Goal: Task Accomplishment & Management: Use online tool/utility

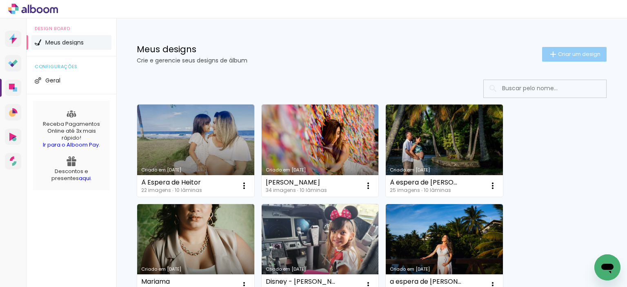
click at [571, 58] on paper-button "Criar um design" at bounding box center [574, 54] width 64 height 15
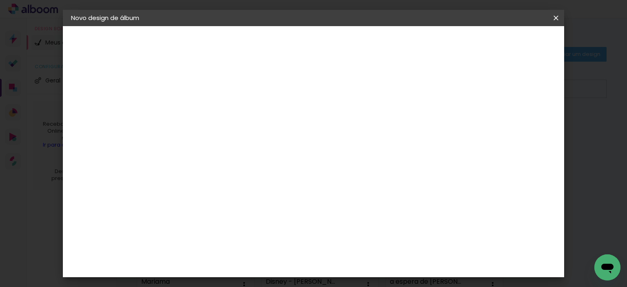
click at [205, 106] on input at bounding box center [205, 109] width 0 height 13
type input "Luana à espera de [PERSON_NAME]"
type paper-input "Luana à espera de [PERSON_NAME]"
click at [288, 42] on paper-button "Avançar" at bounding box center [268, 43] width 40 height 14
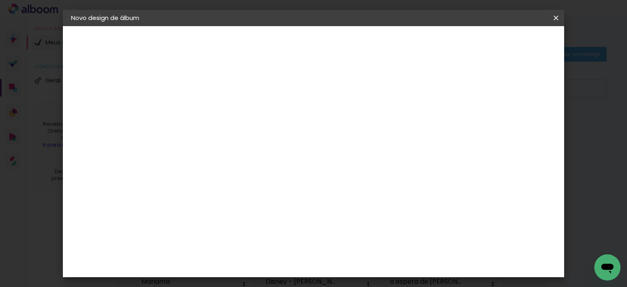
click at [233, 164] on div "Conceitual Álbuns" at bounding box center [216, 170] width 35 height 13
click at [0, 0] on slot "Avançar" at bounding box center [0, 0] width 0 height 0
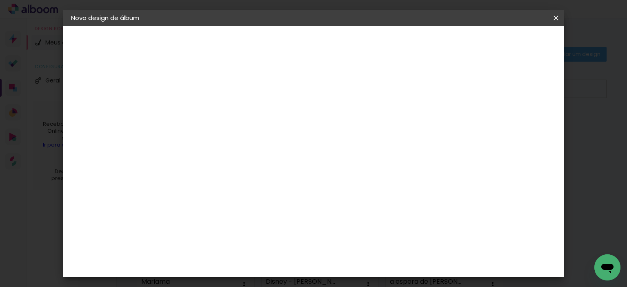
type paper-checkbox "on"
click at [360, 87] on div at bounding box center [355, 87] width 7 height 7
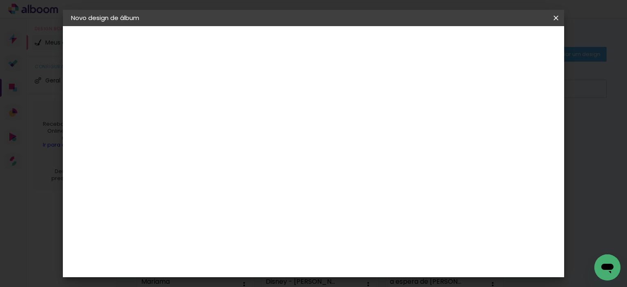
click at [360, 88] on div at bounding box center [355, 87] width 7 height 7
click at [414, 48] on paper-button "Iniciar design" at bounding box center [386, 43] width 53 height 14
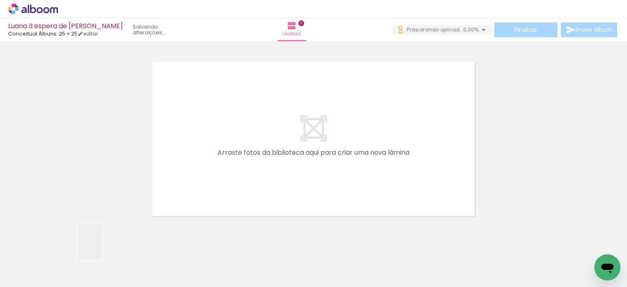
drag, startPoint x: 102, startPoint y: 248, endPoint x: 213, endPoint y: 160, distance: 141.8
click at [208, 164] on quentale-workspace at bounding box center [313, 143] width 627 height 287
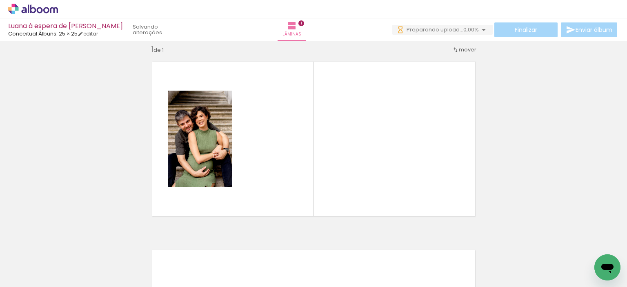
scroll to position [10, 0]
drag, startPoint x: 136, startPoint y: 257, endPoint x: 335, endPoint y: 155, distance: 224.2
click at [333, 156] on quentale-workspace at bounding box center [313, 143] width 627 height 287
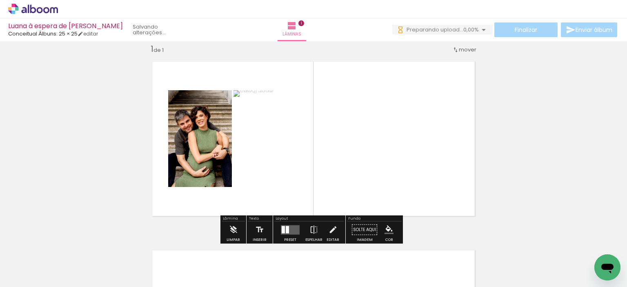
drag, startPoint x: 178, startPoint y: 264, endPoint x: 380, endPoint y: 173, distance: 221.4
click at [385, 174] on quentale-workspace at bounding box center [313, 143] width 627 height 287
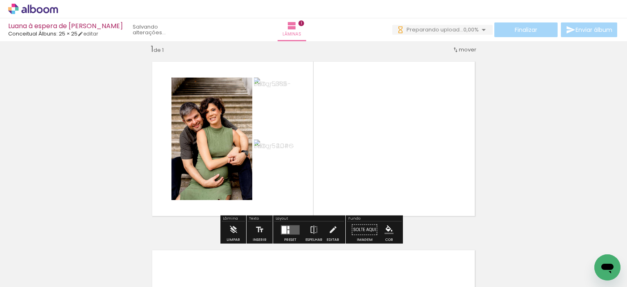
drag, startPoint x: 222, startPoint y: 258, endPoint x: 382, endPoint y: 159, distance: 188.5
click at [370, 165] on quentale-workspace at bounding box center [313, 143] width 627 height 287
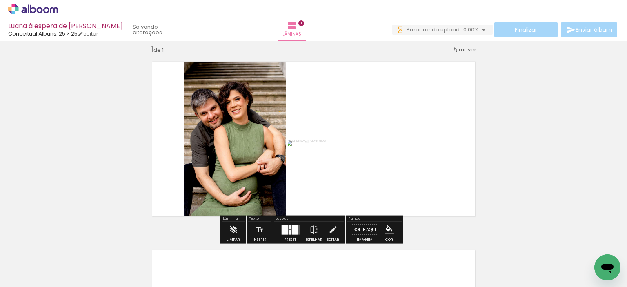
scroll to position [0, 0]
click at [284, 229] on div at bounding box center [285, 229] width 6 height 9
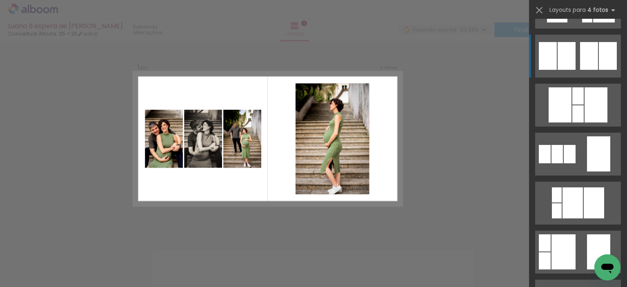
scroll to position [531, 0]
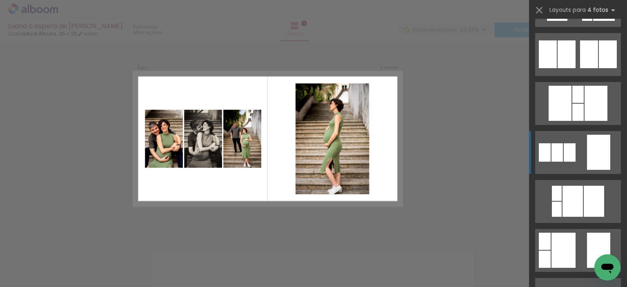
click at [587, 153] on div at bounding box center [598, 152] width 23 height 35
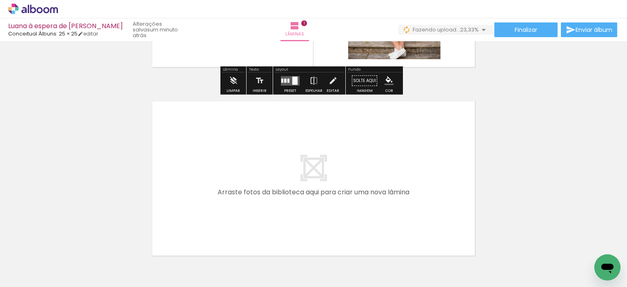
scroll to position [173, 0]
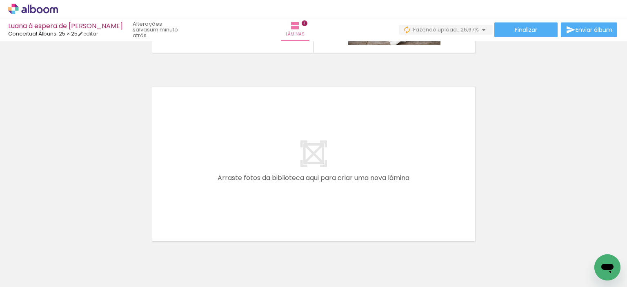
drag, startPoint x: 271, startPoint y: 267, endPoint x: 238, endPoint y: 200, distance: 75.6
click at [238, 200] on quentale-workspace at bounding box center [313, 143] width 627 height 287
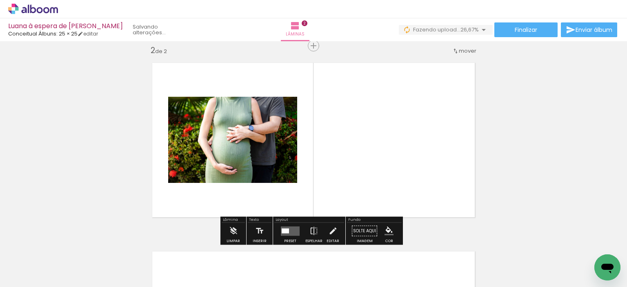
scroll to position [199, 0]
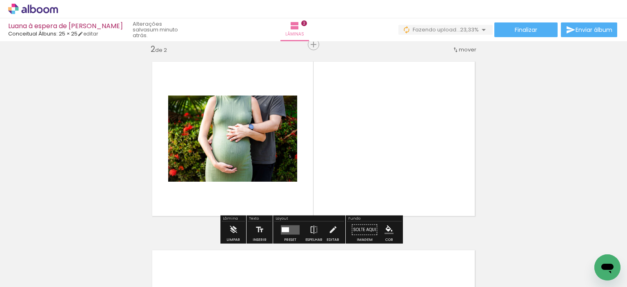
click at [292, 228] on quentale-layouter at bounding box center [290, 229] width 19 height 9
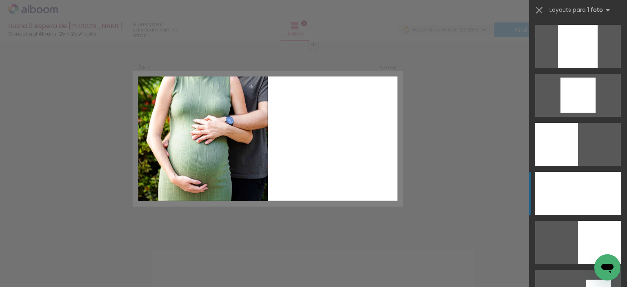
scroll to position [776, 0]
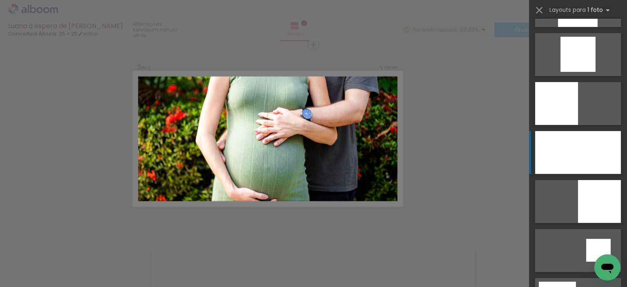
click at [599, 153] on div at bounding box center [578, 152] width 86 height 43
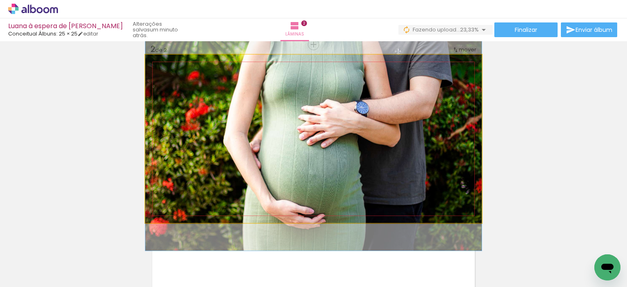
click at [294, 153] on quentale-photo at bounding box center [313, 139] width 336 height 168
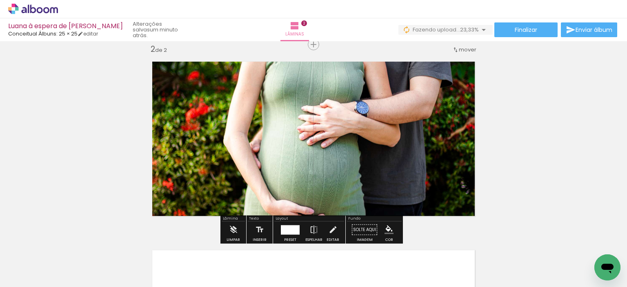
click at [295, 230] on div at bounding box center [290, 229] width 19 height 9
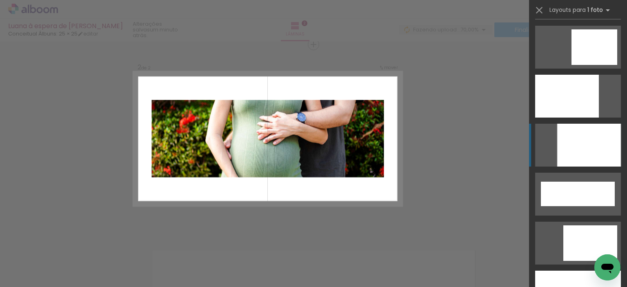
scroll to position [2106, 0]
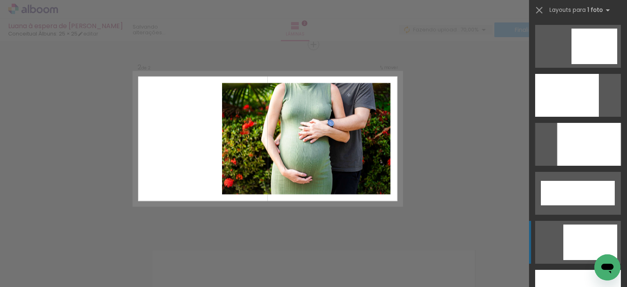
click at [575, 227] on div at bounding box center [590, 243] width 54 height 36
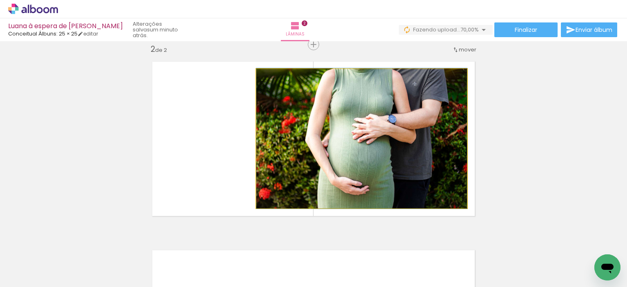
click at [354, 141] on quentale-photo at bounding box center [361, 138] width 211 height 139
click at [391, 154] on quentale-photo at bounding box center [361, 138] width 211 height 139
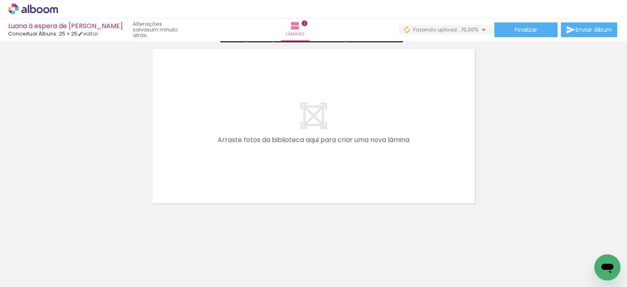
scroll to position [402, 0]
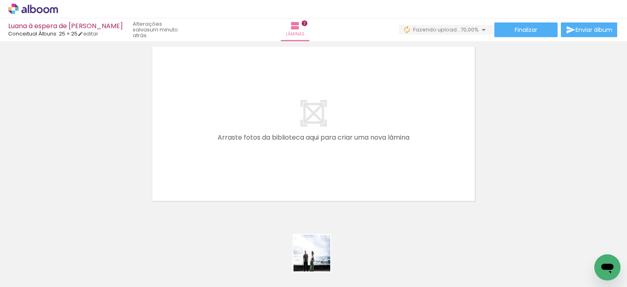
drag, startPoint x: 317, startPoint y: 268, endPoint x: 251, endPoint y: 142, distance: 141.7
click at [260, 149] on quentale-workspace at bounding box center [313, 143] width 627 height 287
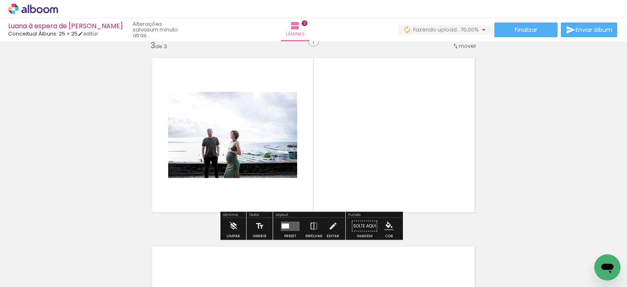
scroll to position [387, 0]
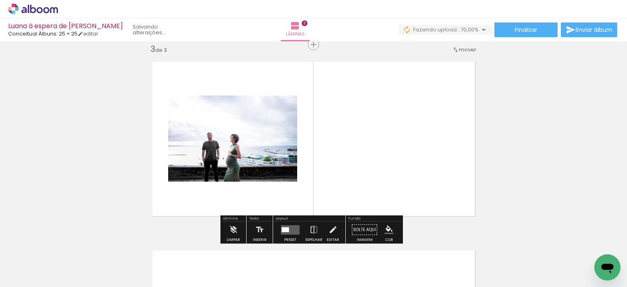
drag, startPoint x: 362, startPoint y: 266, endPoint x: 368, endPoint y: 185, distance: 80.6
click at [368, 185] on quentale-workspace at bounding box center [313, 143] width 627 height 287
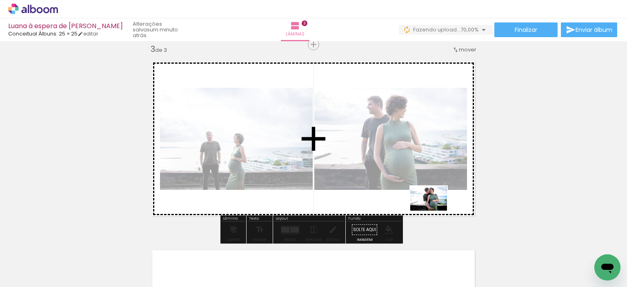
drag, startPoint x: 412, startPoint y: 256, endPoint x: 435, endPoint y: 211, distance: 51.1
click at [435, 211] on quentale-workspace at bounding box center [313, 143] width 627 height 287
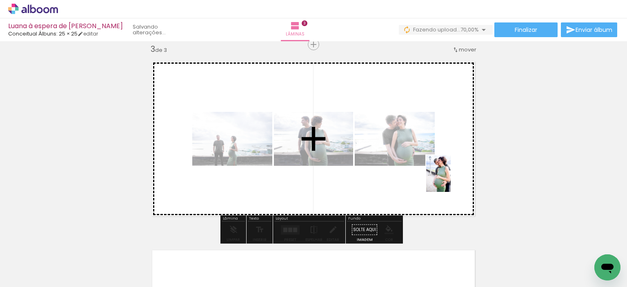
drag, startPoint x: 454, startPoint y: 260, endPoint x: 452, endPoint y: 181, distance: 79.2
click at [452, 181] on quentale-workspace at bounding box center [313, 143] width 627 height 287
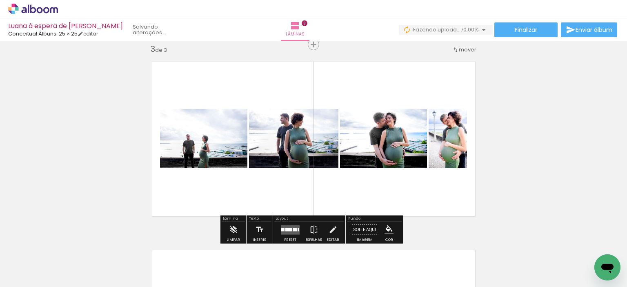
click at [285, 230] on div at bounding box center [288, 229] width 7 height 3
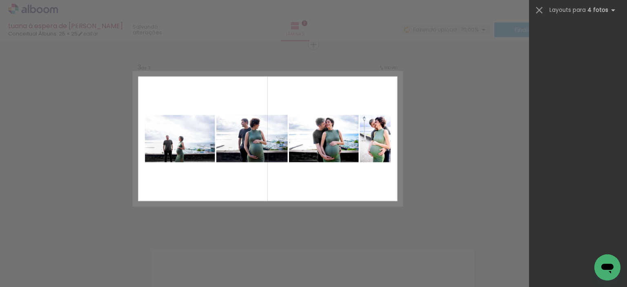
scroll to position [0, 0]
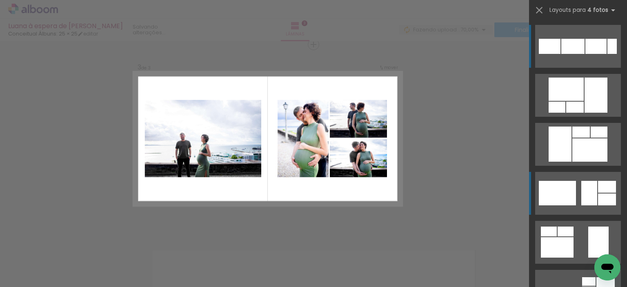
click at [572, 189] on div at bounding box center [557, 193] width 37 height 24
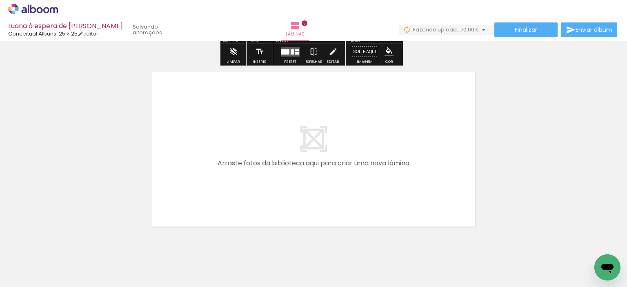
scroll to position [591, 0]
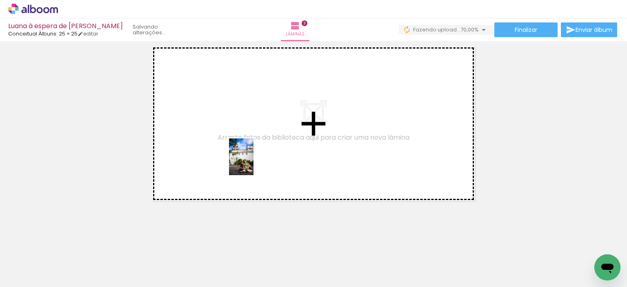
drag, startPoint x: 496, startPoint y: 264, endPoint x: 253, endPoint y: 163, distance: 263.1
click at [253, 163] on quentale-workspace at bounding box center [313, 143] width 627 height 287
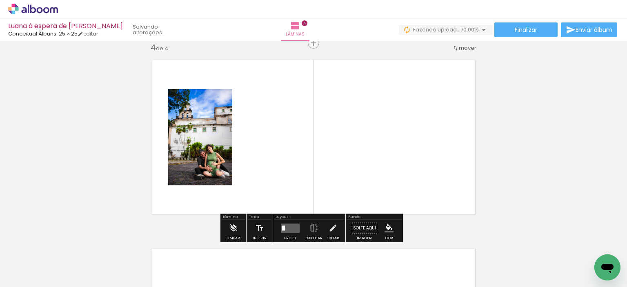
scroll to position [576, 0]
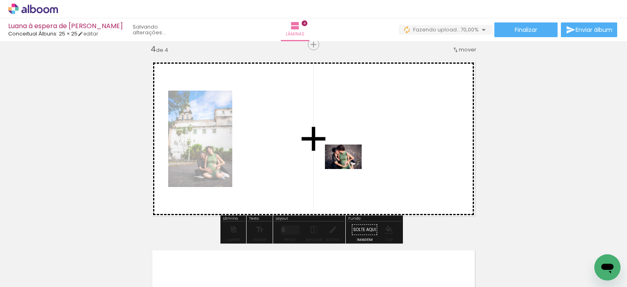
drag, startPoint x: 541, startPoint y: 260, endPoint x: 349, endPoint y: 169, distance: 212.4
click at [349, 169] on quentale-workspace at bounding box center [313, 143] width 627 height 287
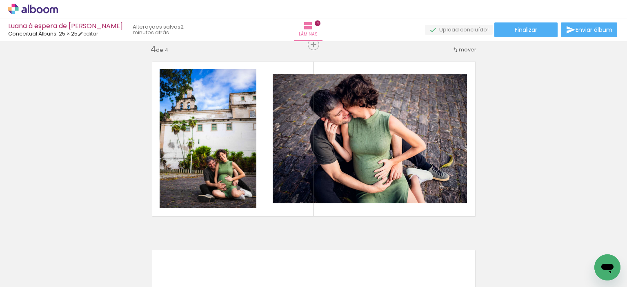
scroll to position [0, 265]
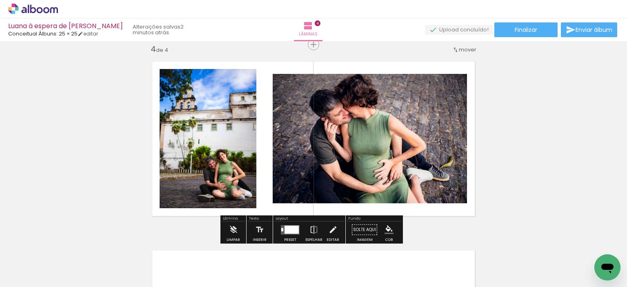
click at [292, 229] on div at bounding box center [292, 229] width 14 height 8
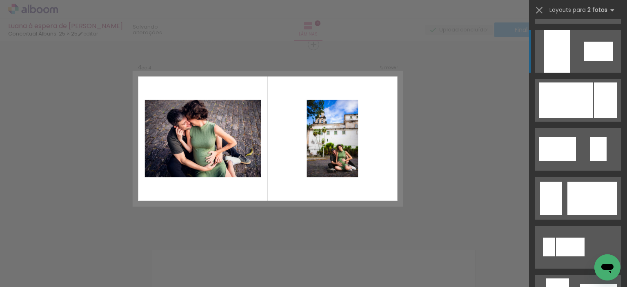
scroll to position [408, 0]
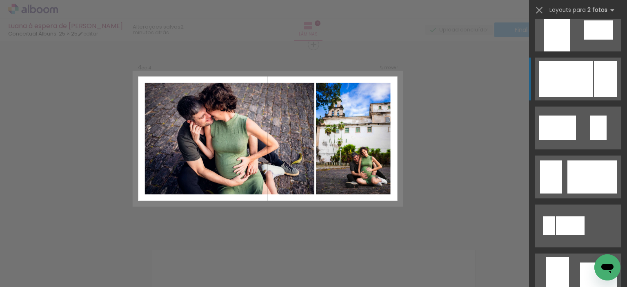
click at [582, 83] on div at bounding box center [566, 79] width 54 height 36
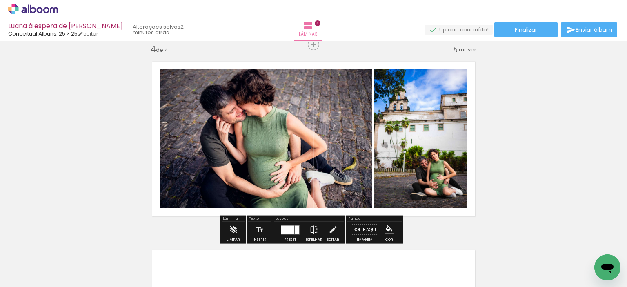
click at [311, 231] on iron-icon at bounding box center [313, 230] width 9 height 16
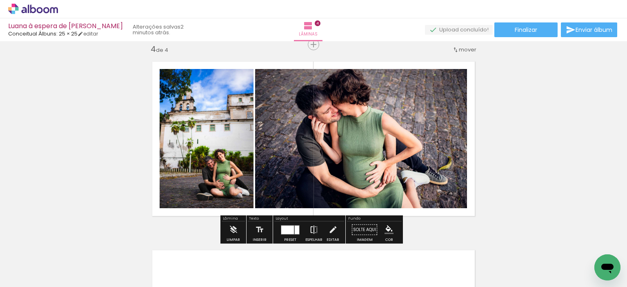
click at [313, 231] on iron-icon at bounding box center [313, 230] width 9 height 16
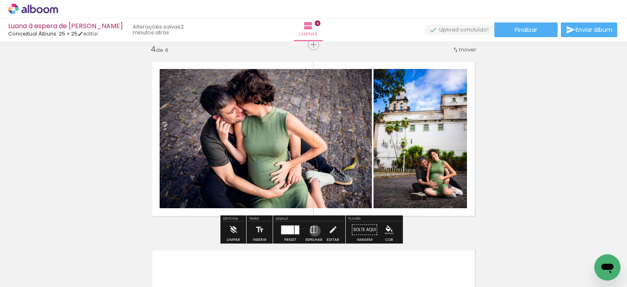
click at [313, 231] on iron-icon at bounding box center [313, 230] width 9 height 16
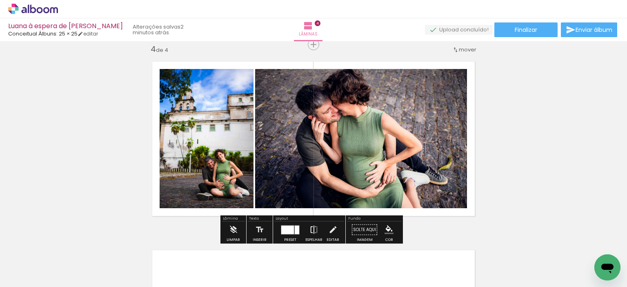
click at [313, 231] on iron-icon at bounding box center [313, 230] width 9 height 16
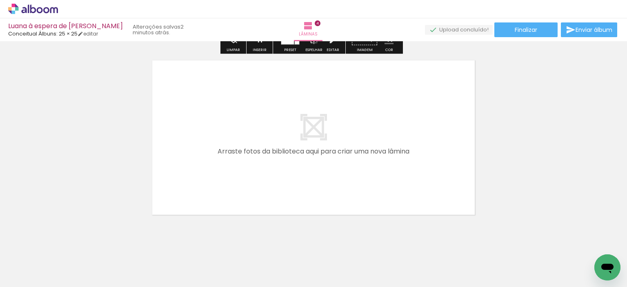
scroll to position [780, 0]
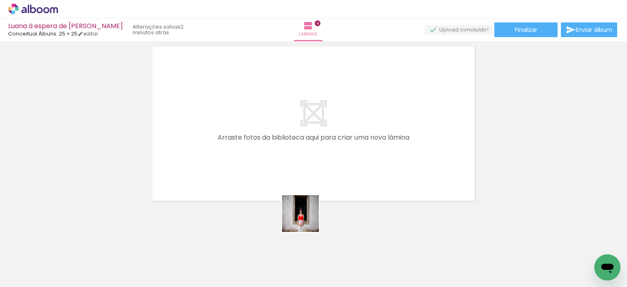
drag, startPoint x: 322, startPoint y: 266, endPoint x: 270, endPoint y: 166, distance: 112.6
click at [278, 186] on quentale-workspace at bounding box center [313, 143] width 627 height 287
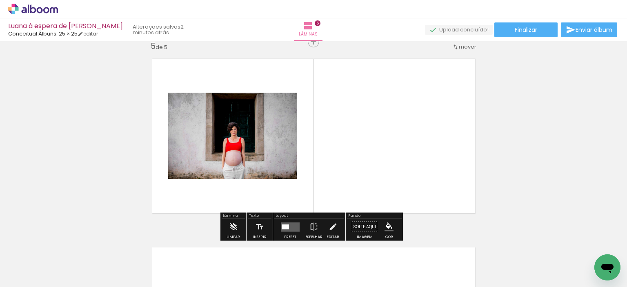
scroll to position [765, 0]
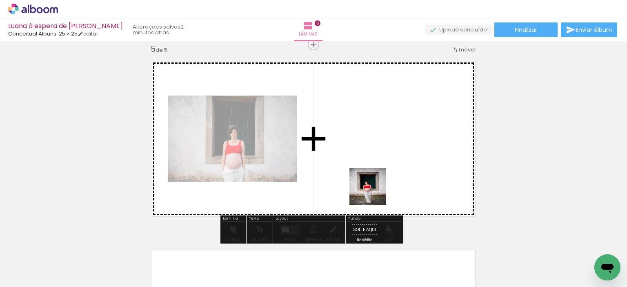
drag, startPoint x: 369, startPoint y: 262, endPoint x: 372, endPoint y: 165, distance: 96.8
click at [372, 169] on quentale-workspace at bounding box center [313, 143] width 627 height 287
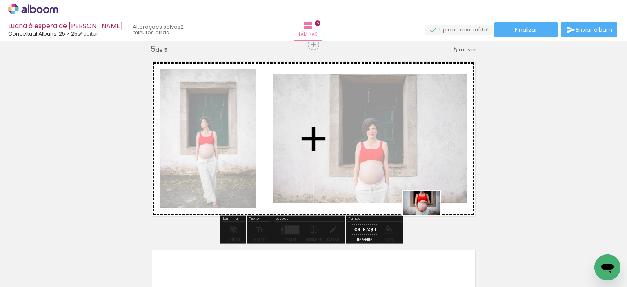
drag, startPoint x: 399, startPoint y: 264, endPoint x: 428, endPoint y: 215, distance: 56.4
click at [428, 215] on quentale-workspace at bounding box center [313, 143] width 627 height 287
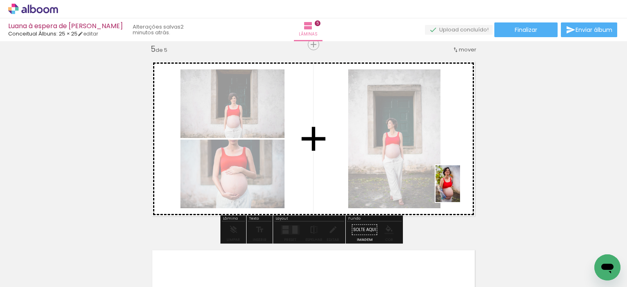
drag, startPoint x: 458, startPoint y: 245, endPoint x: 460, endPoint y: 190, distance: 55.1
click at [460, 190] on quentale-workspace at bounding box center [313, 143] width 627 height 287
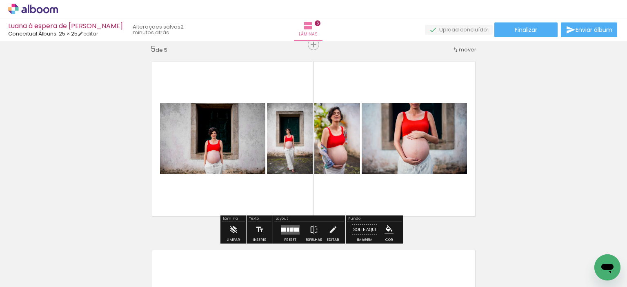
click at [291, 228] on div at bounding box center [291, 229] width 2 height 4
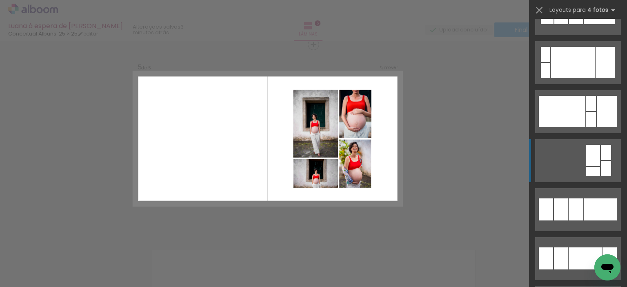
scroll to position [3633, 0]
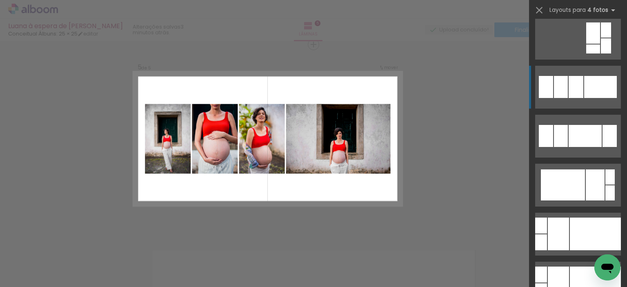
click at [576, 85] on div at bounding box center [576, 87] width 15 height 22
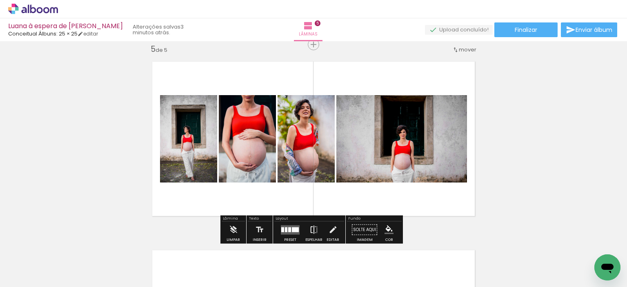
click at [316, 232] on iron-icon at bounding box center [313, 230] width 9 height 16
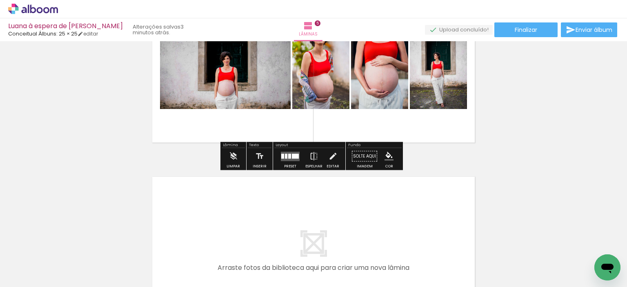
scroll to position [928, 0]
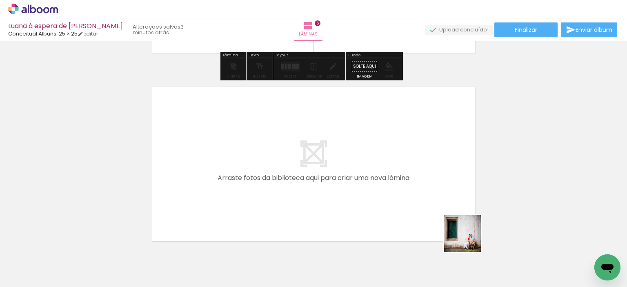
drag, startPoint x: 469, startPoint y: 240, endPoint x: 343, endPoint y: 202, distance: 131.3
click at [343, 202] on quentale-workspace at bounding box center [313, 143] width 627 height 287
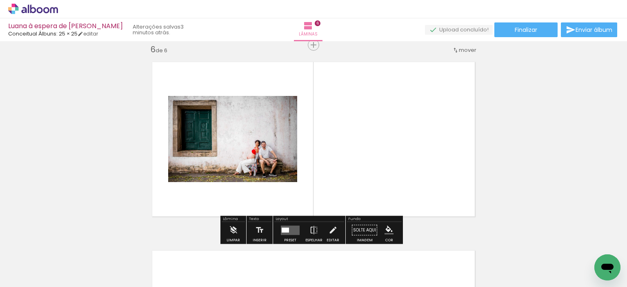
scroll to position [953, 0]
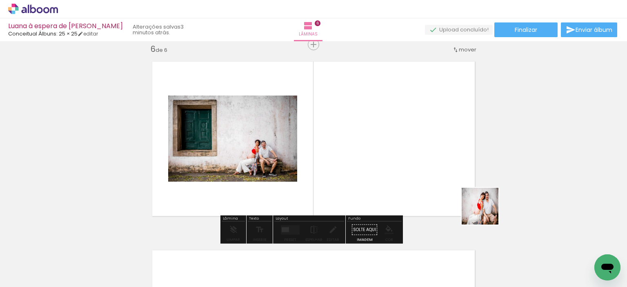
drag, startPoint x: 531, startPoint y: 241, endPoint x: 415, endPoint y: 173, distance: 134.3
click at [415, 173] on quentale-workspace at bounding box center [313, 143] width 627 height 287
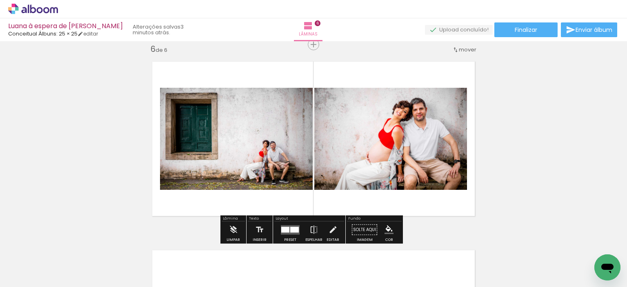
scroll to position [0, 482]
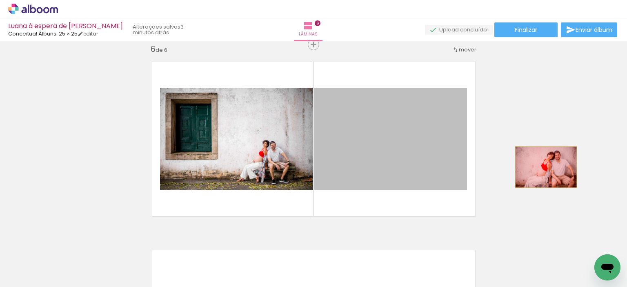
drag, startPoint x: 467, startPoint y: 165, endPoint x: 543, endPoint y: 167, distance: 76.4
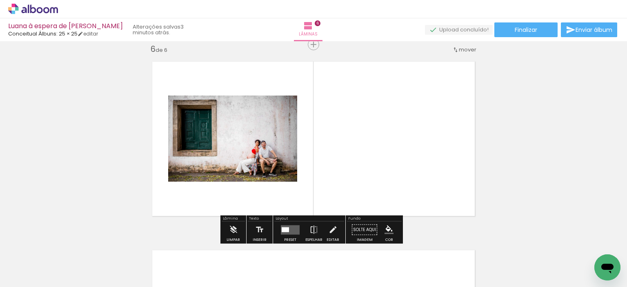
click at [290, 230] on quentale-layouter at bounding box center [290, 229] width 19 height 9
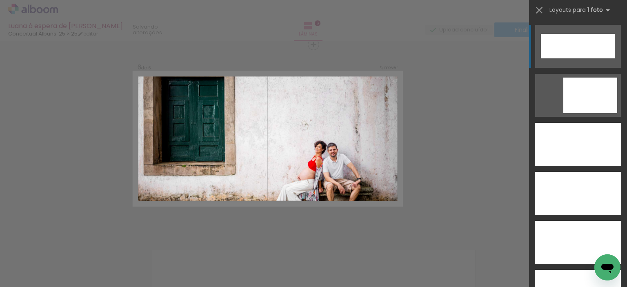
scroll to position [2327, 0]
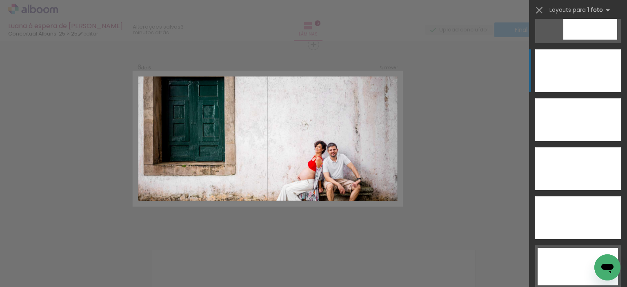
click at [567, 70] on div at bounding box center [578, 70] width 86 height 43
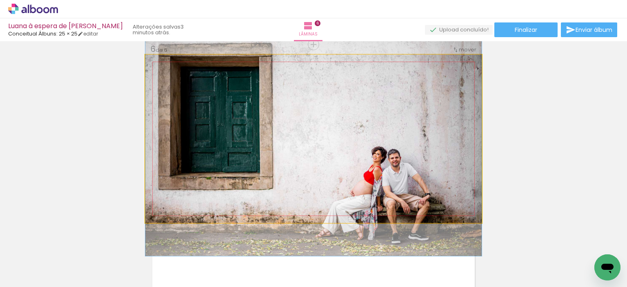
drag, startPoint x: 414, startPoint y: 143, endPoint x: 418, endPoint y: 149, distance: 6.7
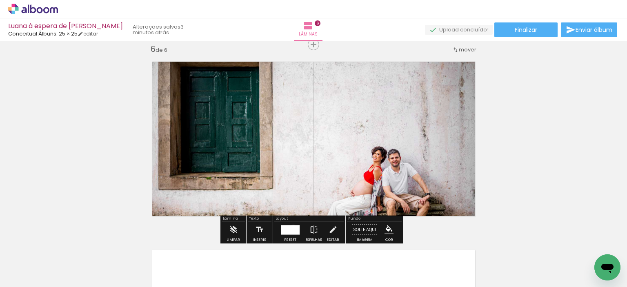
click at [291, 228] on div at bounding box center [290, 229] width 19 height 9
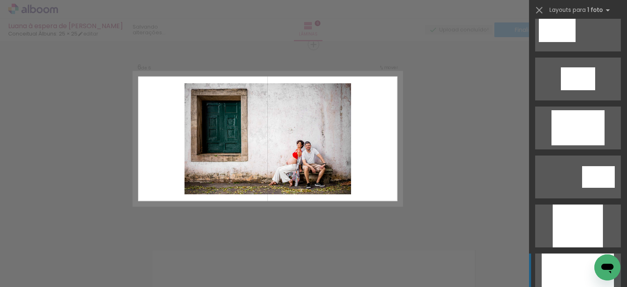
scroll to position [188, 0]
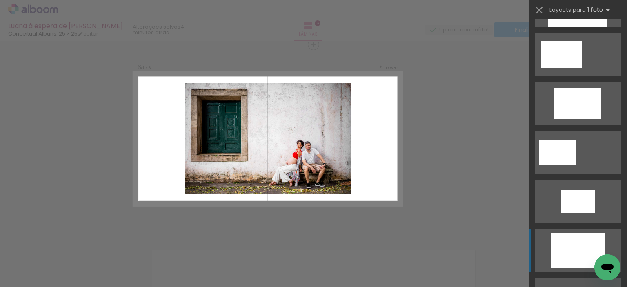
click at [565, 242] on div at bounding box center [577, 250] width 53 height 35
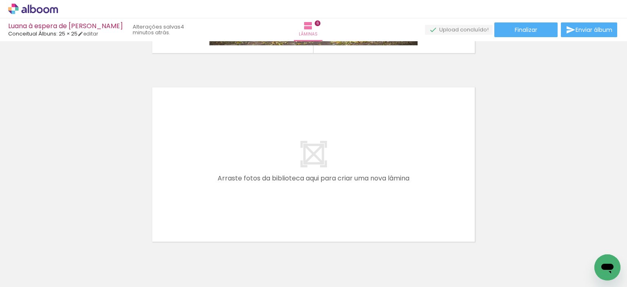
scroll to position [1116, 0]
drag, startPoint x: 337, startPoint y: 268, endPoint x: 270, endPoint y: 196, distance: 98.5
click at [270, 196] on quentale-workspace at bounding box center [313, 143] width 627 height 287
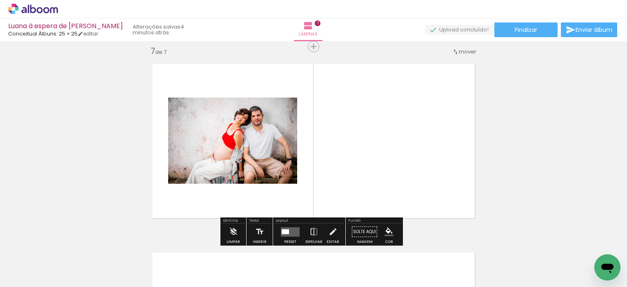
scroll to position [1142, 0]
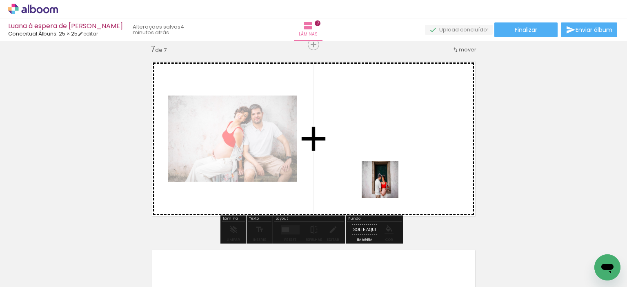
drag, startPoint x: 384, startPoint y: 253, endPoint x: 385, endPoint y: 169, distance: 84.1
click at [385, 169] on quentale-workspace at bounding box center [313, 143] width 627 height 287
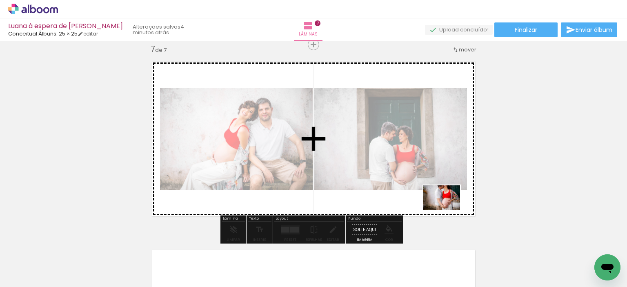
drag, startPoint x: 438, startPoint y: 259, endPoint x: 448, endPoint y: 210, distance: 50.0
click at [448, 210] on quentale-workspace at bounding box center [313, 143] width 627 height 287
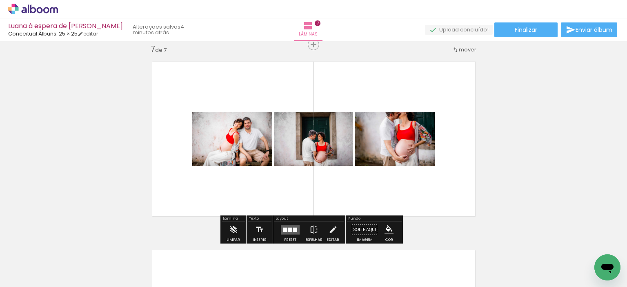
click at [285, 227] on quentale-layouter at bounding box center [290, 229] width 19 height 9
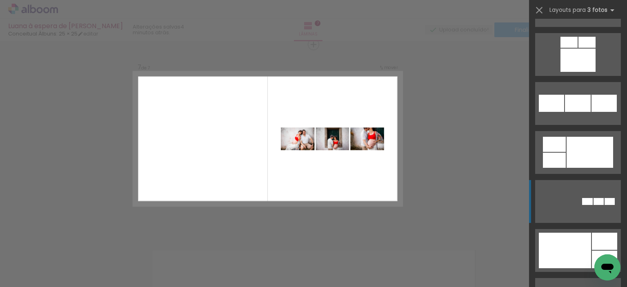
scroll to position [857, 0]
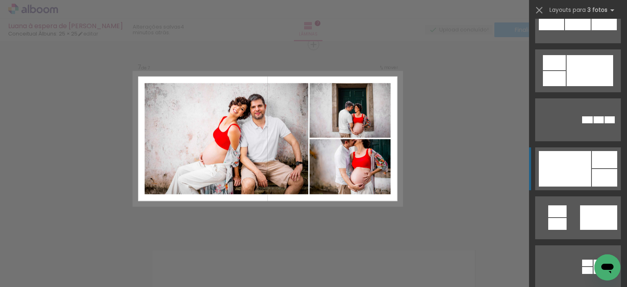
click at [582, 174] on div at bounding box center [565, 169] width 52 height 36
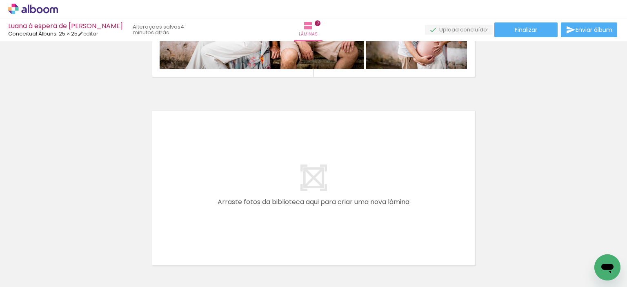
scroll to position [1305, 0]
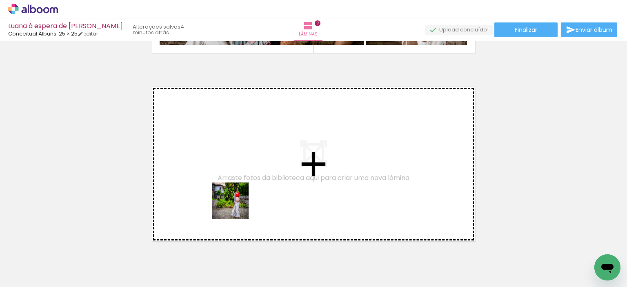
drag, startPoint x: 225, startPoint y: 267, endPoint x: 232, endPoint y: 184, distance: 84.0
click at [232, 184] on quentale-workspace at bounding box center [313, 143] width 627 height 287
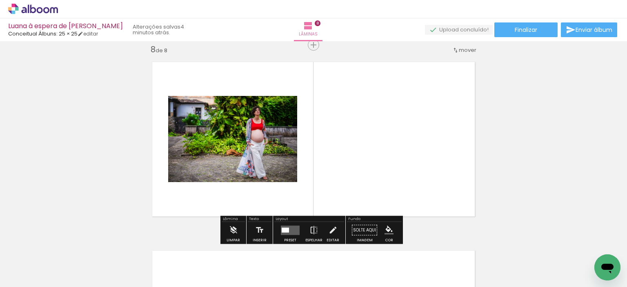
scroll to position [1330, 0]
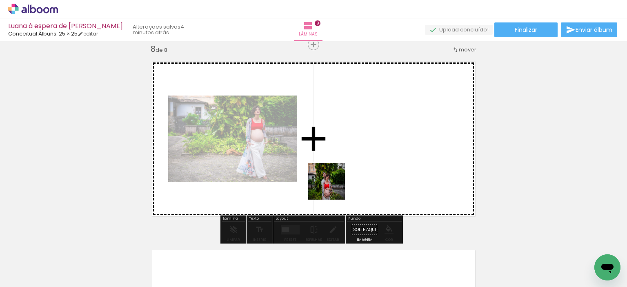
drag, startPoint x: 274, startPoint y: 260, endPoint x: 366, endPoint y: 163, distance: 132.8
click at [366, 163] on quentale-workspace at bounding box center [313, 143] width 627 height 287
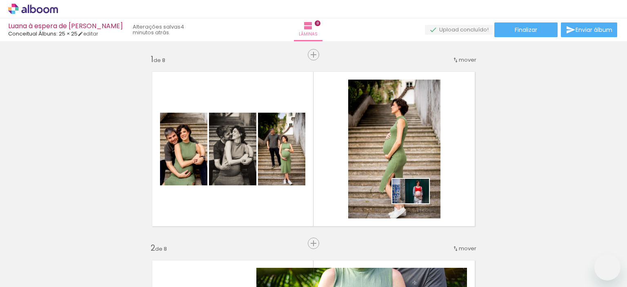
click at [417, 206] on quentale-workspace at bounding box center [313, 143] width 627 height 287
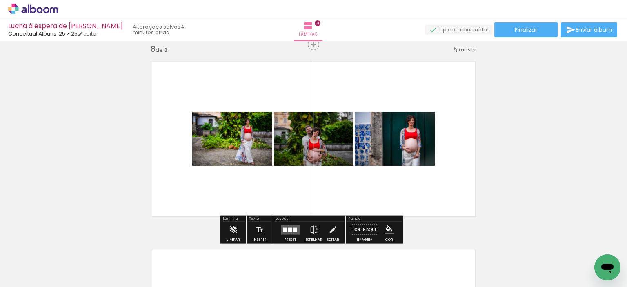
scroll to position [0, 728]
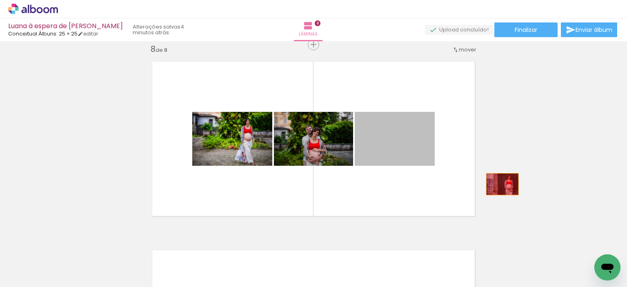
drag, startPoint x: 397, startPoint y: 135, endPoint x: 511, endPoint y: 184, distance: 124.4
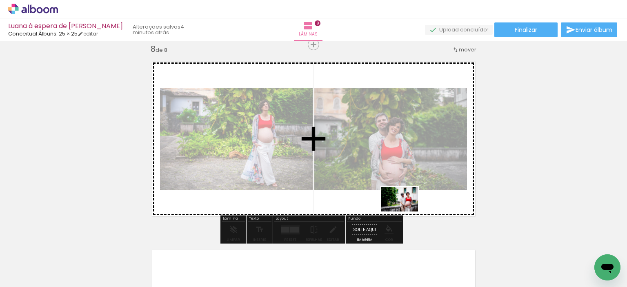
drag, startPoint x: 395, startPoint y: 225, endPoint x: 406, endPoint y: 211, distance: 17.1
click at [406, 211] on quentale-workspace at bounding box center [313, 143] width 627 height 287
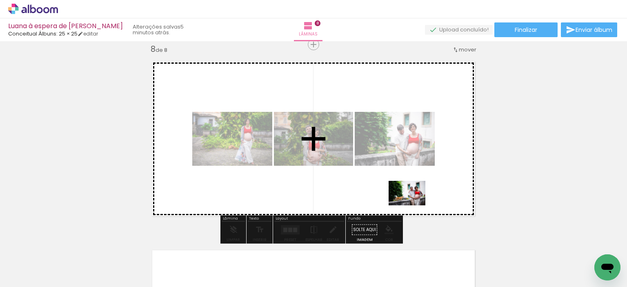
drag, startPoint x: 411, startPoint y: 265, endPoint x: 413, endPoint y: 200, distance: 65.3
click at [413, 200] on quentale-workspace at bounding box center [313, 143] width 627 height 287
